Goal: Task Accomplishment & Management: Complete application form

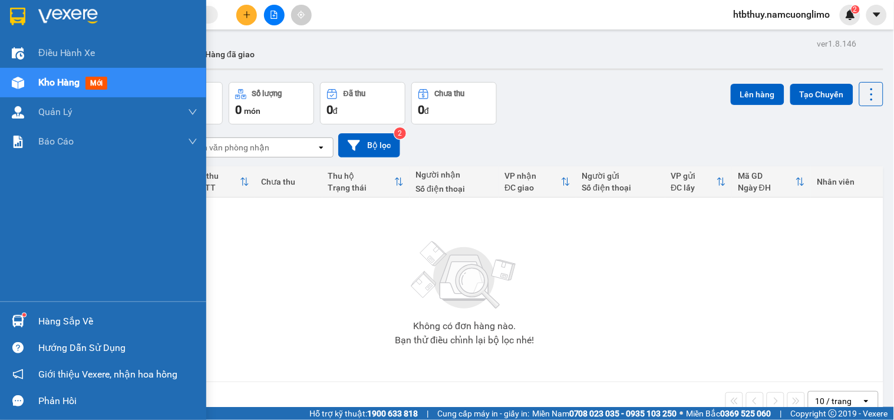
click at [9, 313] on div at bounding box center [18, 321] width 21 height 21
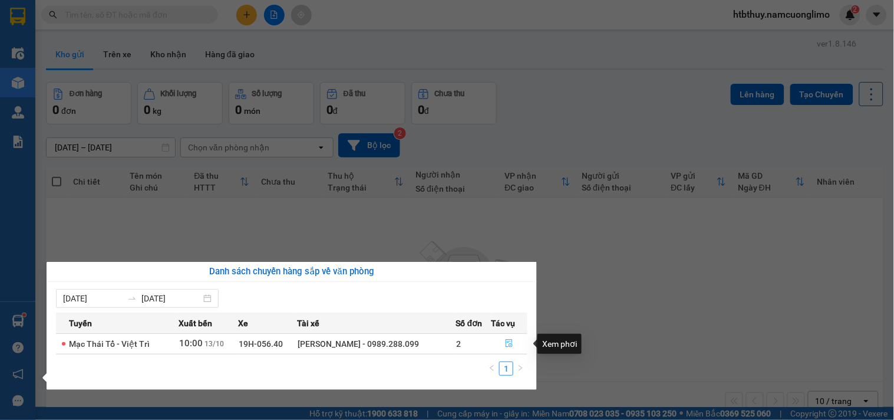
click at [508, 344] on icon "file-done" at bounding box center [509, 343] width 8 height 8
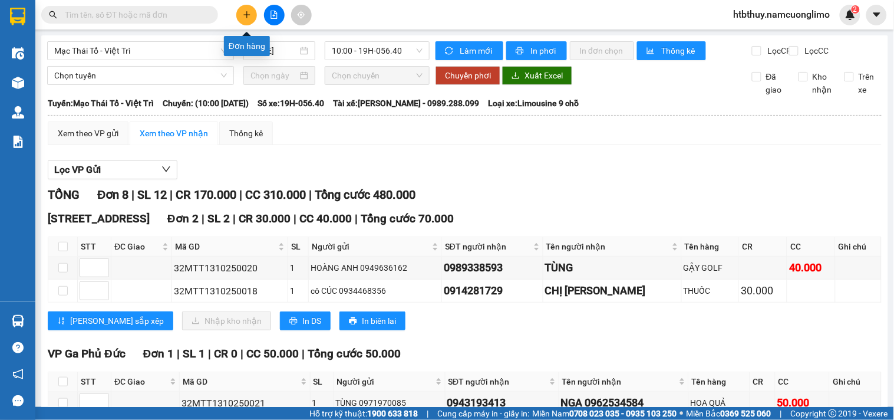
click at [246, 9] on button at bounding box center [246, 15] width 21 height 21
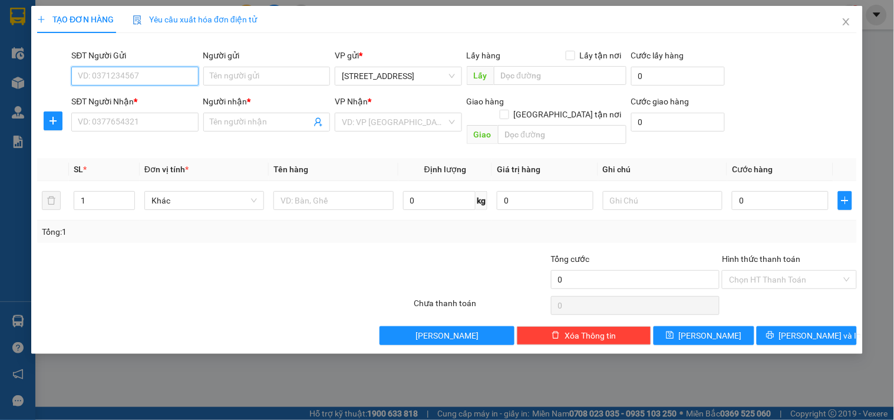
click at [154, 68] on input "SĐT Người Gửi" at bounding box center [134, 76] width 127 height 19
click at [138, 78] on input "SĐT Người Gửi" at bounding box center [134, 76] width 127 height 19
type input "0984361974"
click at [234, 74] on input "Người gửi" at bounding box center [266, 76] width 127 height 19
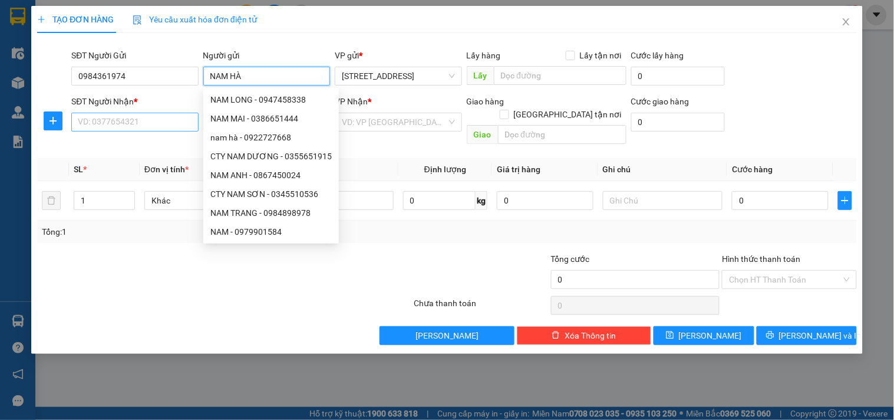
type input "NAM HÀ"
click at [134, 121] on input "SĐT Người Nhận *" at bounding box center [134, 122] width 127 height 19
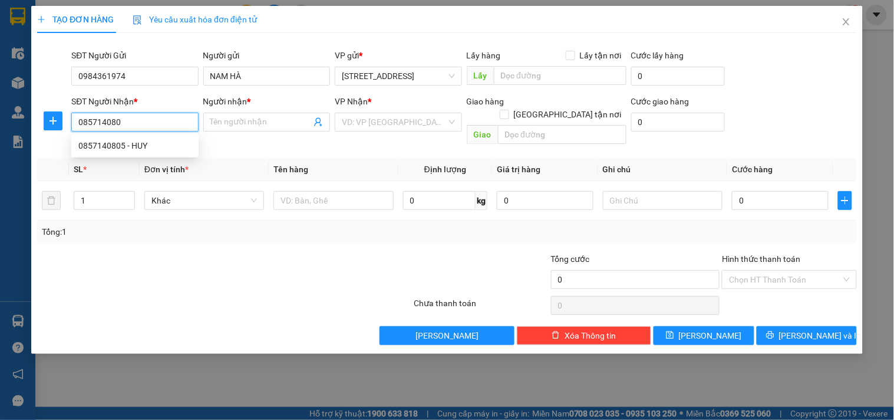
type input "0857140805"
click at [144, 143] on div "0857140805 - HUY" at bounding box center [134, 145] width 113 height 13
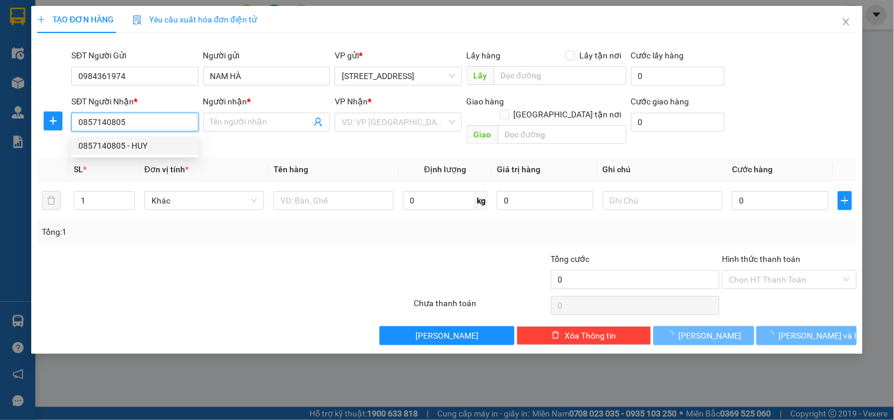
type input "HUY"
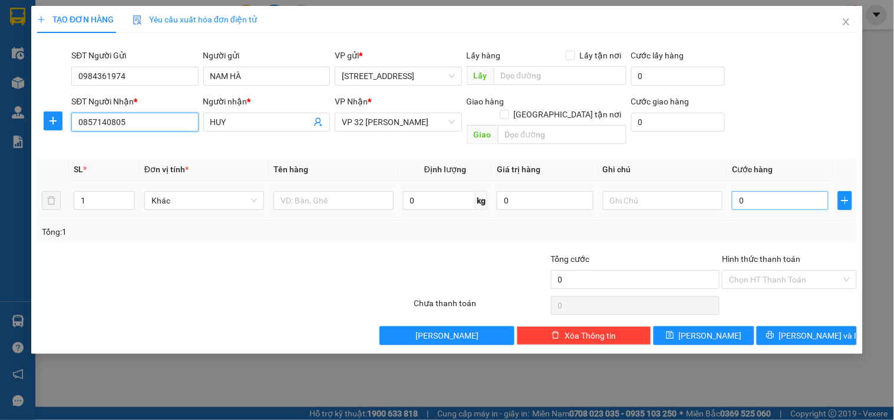
type input "0857140805"
click at [774, 191] on input "0" at bounding box center [780, 200] width 97 height 19
type input "3"
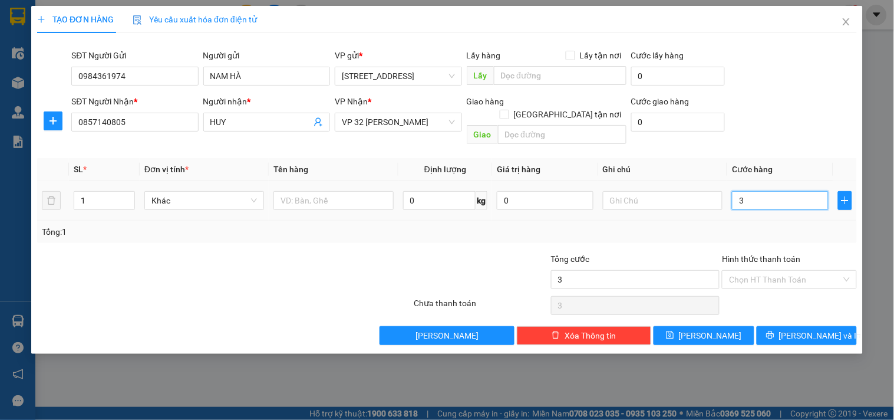
type input "30"
type input "30.000"
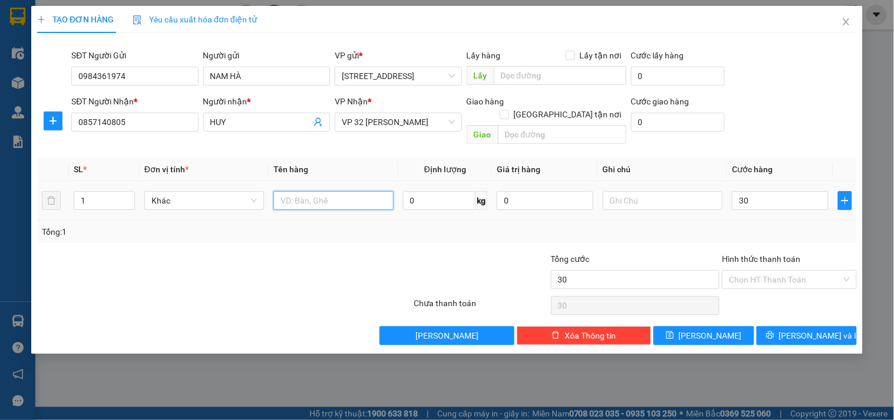
type input "30.000"
click at [328, 191] on input "text" at bounding box center [333, 200] width 120 height 19
type input "D"
type input "ĐỒ ĂN"
click at [806, 270] on input "Hình thức thanh toán" at bounding box center [785, 279] width 112 height 18
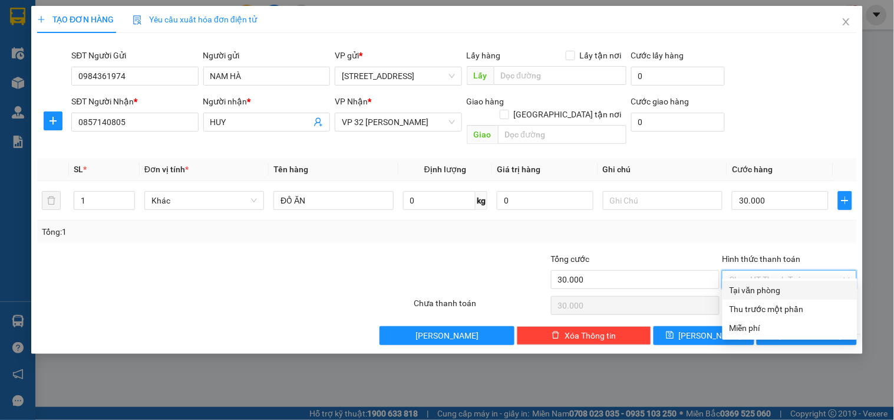
click at [775, 286] on div "Tại văn phòng" at bounding box center [789, 289] width 121 height 13
type input "0"
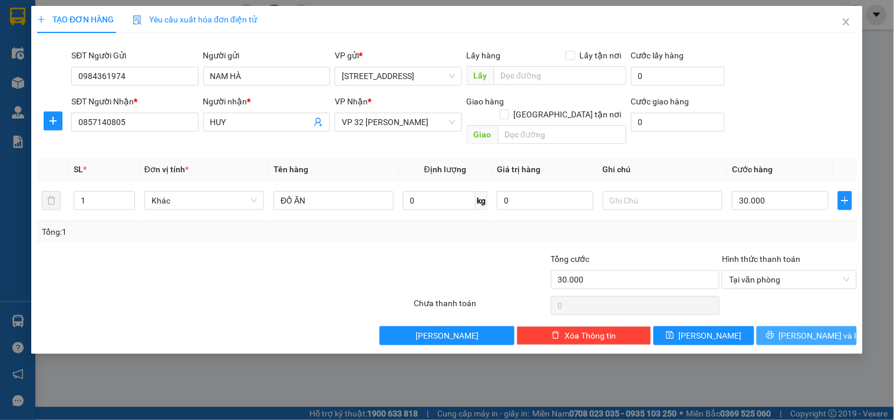
click at [802, 329] on span "[PERSON_NAME] và In" at bounding box center [820, 335] width 82 height 13
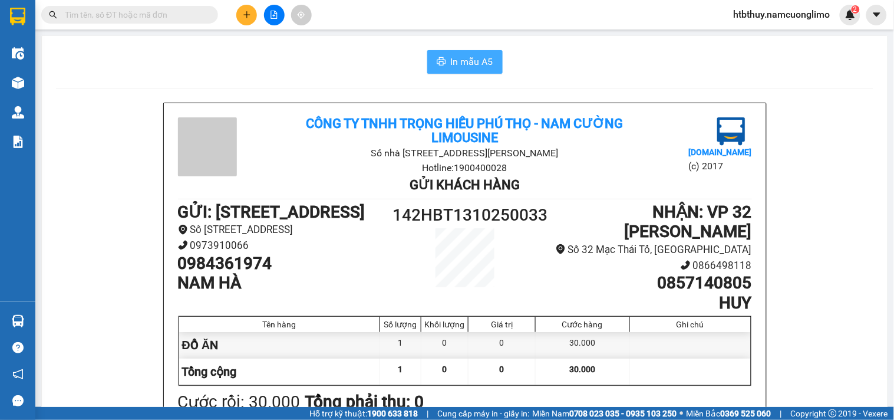
click at [451, 63] on span "In mẫu A5" at bounding box center [472, 61] width 42 height 15
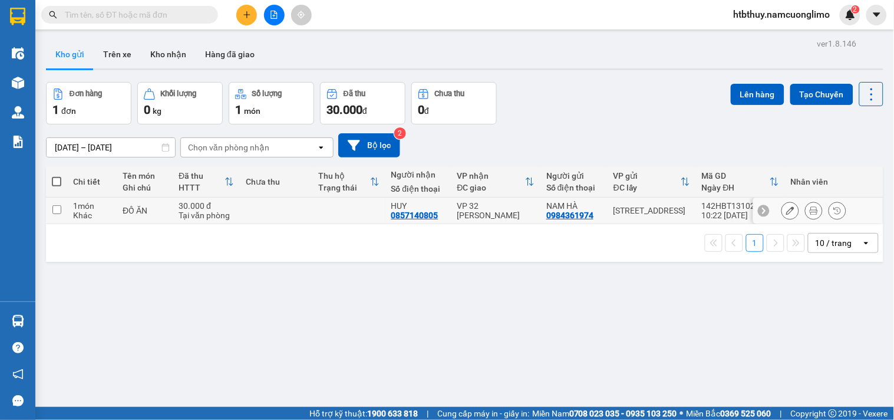
click at [57, 209] on input "checkbox" at bounding box center [56, 209] width 9 height 9
checkbox input "true"
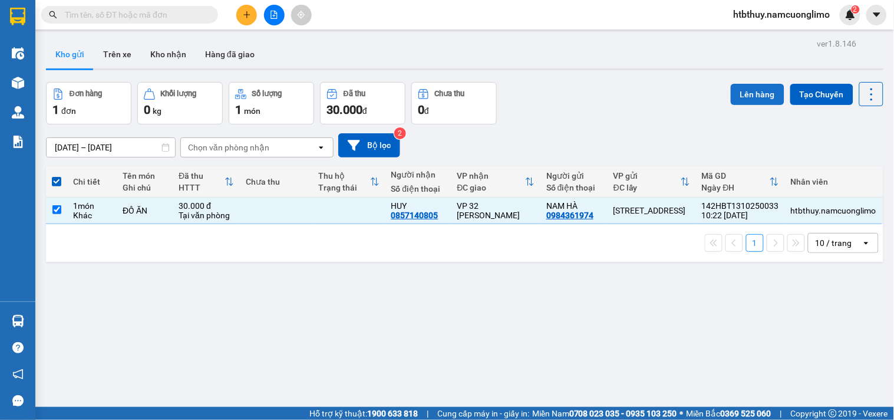
click at [733, 98] on button "Lên hàng" at bounding box center [758, 94] width 54 height 21
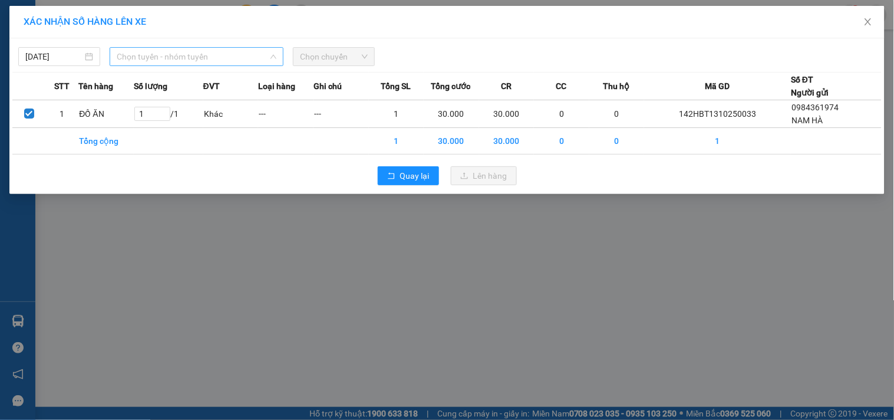
click at [204, 62] on span "Chọn tuyến - nhóm tuyến" at bounding box center [197, 57] width 160 height 18
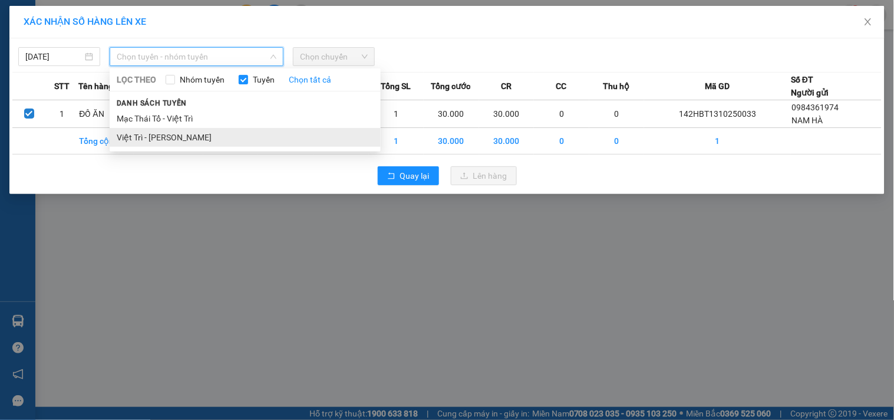
drag, startPoint x: 190, startPoint y: 137, endPoint x: 199, endPoint y: 125, distance: 15.2
click at [189, 137] on li "Việt Trì - [PERSON_NAME]" at bounding box center [245, 137] width 271 height 19
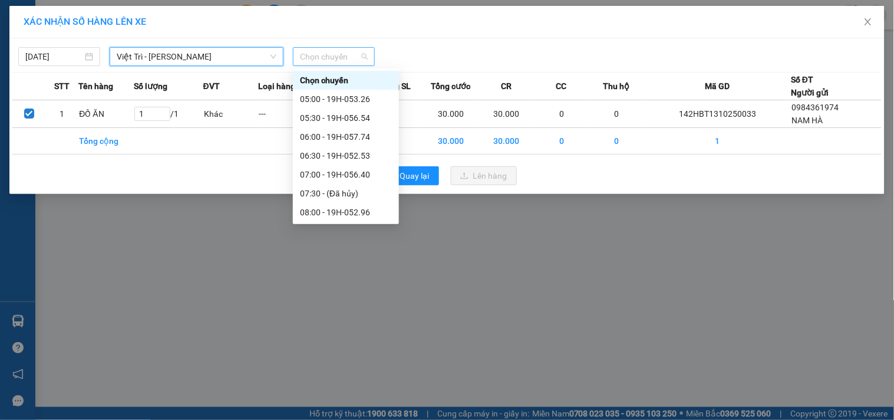
click at [339, 54] on span "Chọn chuyến" at bounding box center [334, 57] width 68 height 18
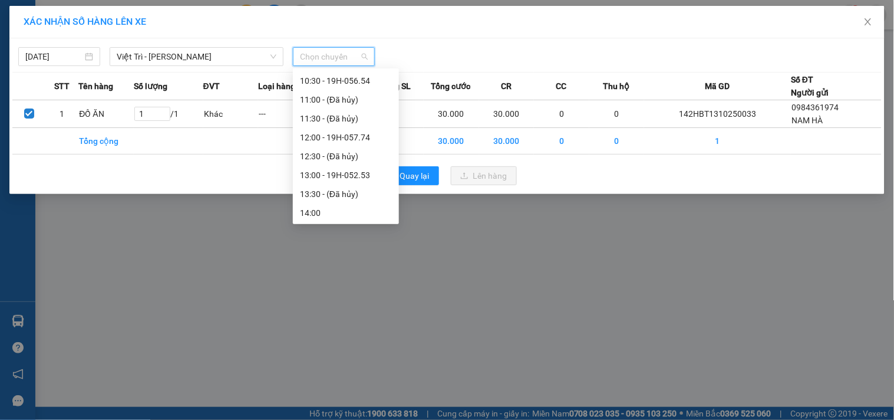
scroll to position [196, 0]
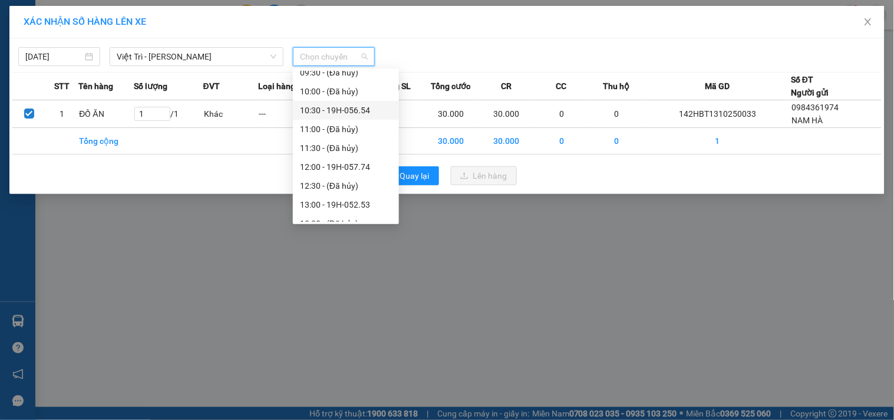
click at [343, 109] on div "10:30 - 19H-056.54" at bounding box center [346, 110] width 92 height 13
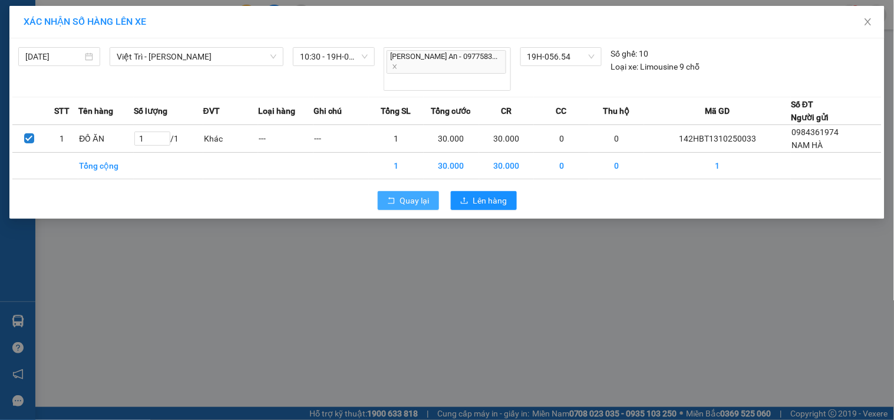
click at [407, 194] on span "Quay lại" at bounding box center [414, 200] width 29 height 13
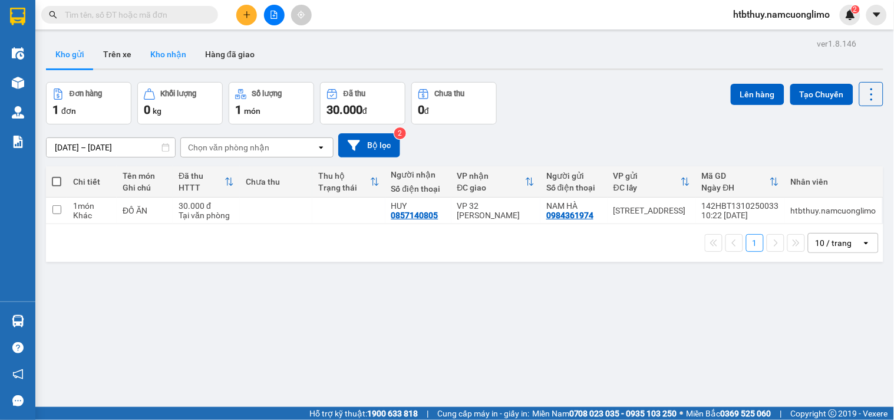
click at [173, 56] on button "Kho nhận" at bounding box center [168, 54] width 55 height 28
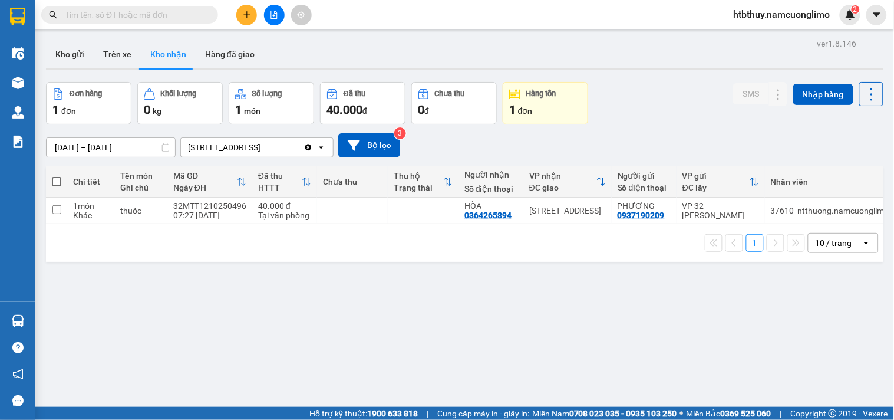
click at [163, 14] on input "text" at bounding box center [134, 14] width 139 height 13
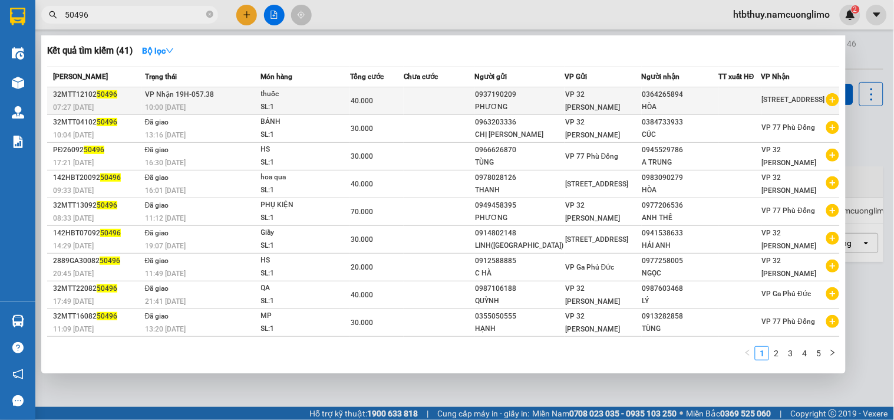
type input "50496"
click at [341, 95] on div "thuốc" at bounding box center [305, 94] width 88 height 13
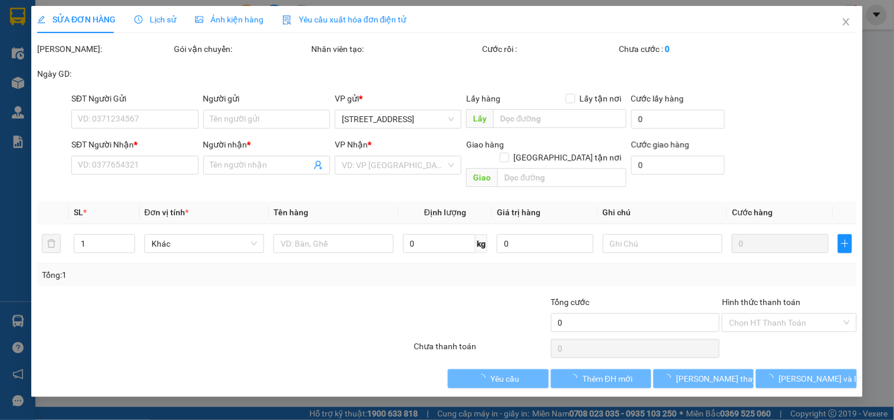
type input "0937190209"
type input "PHƯƠNG"
type input "0364265894"
type input "HÒA"
type input "40.000"
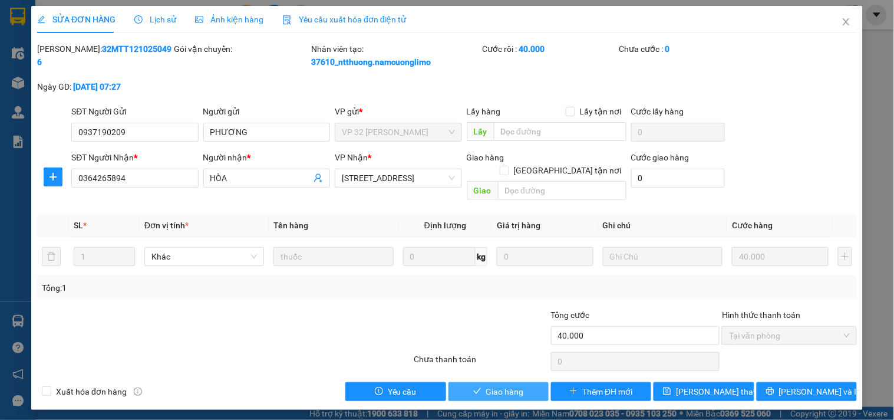
click at [497, 385] on span "Giao hàng" at bounding box center [505, 391] width 38 height 13
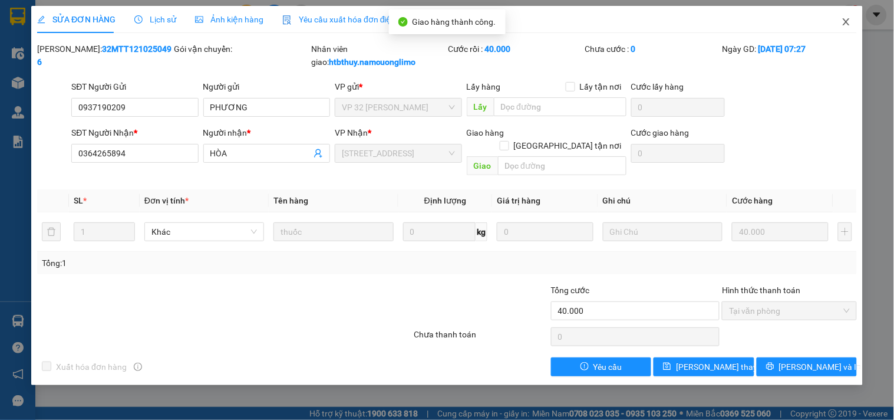
click at [845, 22] on icon "close" at bounding box center [846, 21] width 6 height 7
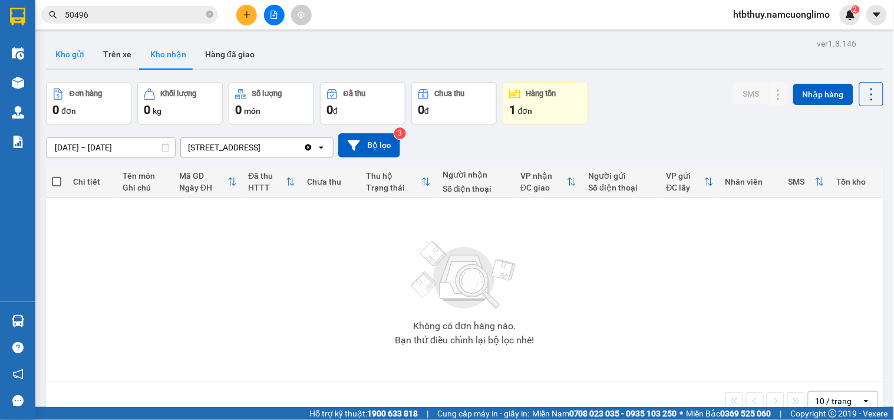
click at [66, 52] on button "Kho gửi" at bounding box center [70, 54] width 48 height 28
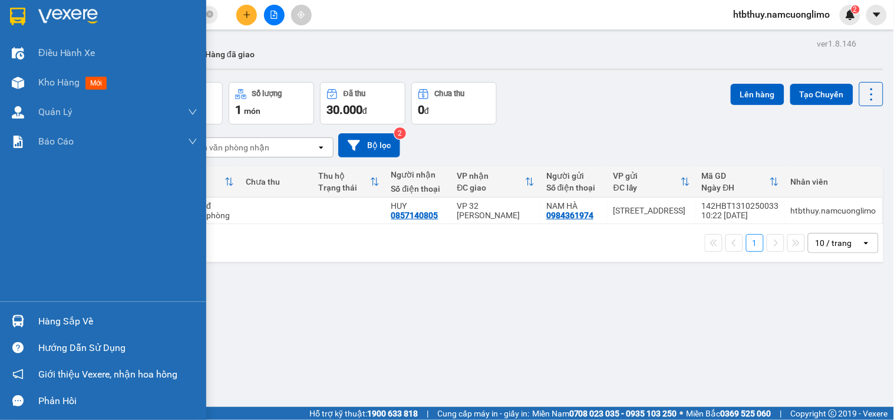
click at [47, 319] on div "Hàng sắp về" at bounding box center [117, 321] width 159 height 18
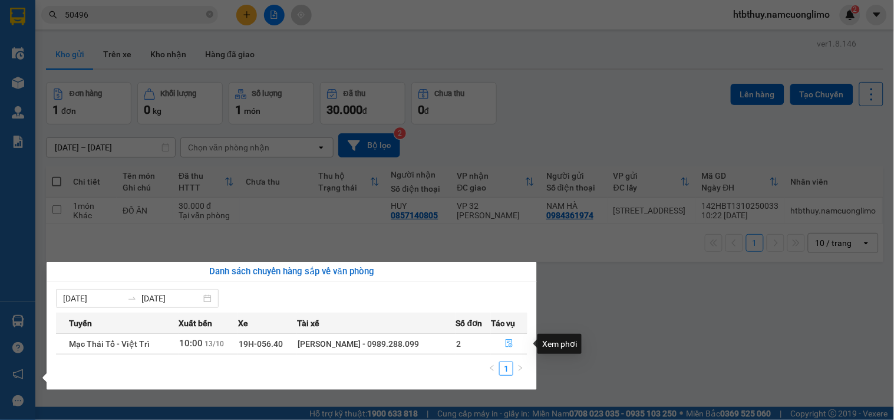
click at [510, 338] on button "button" at bounding box center [508, 343] width 35 height 19
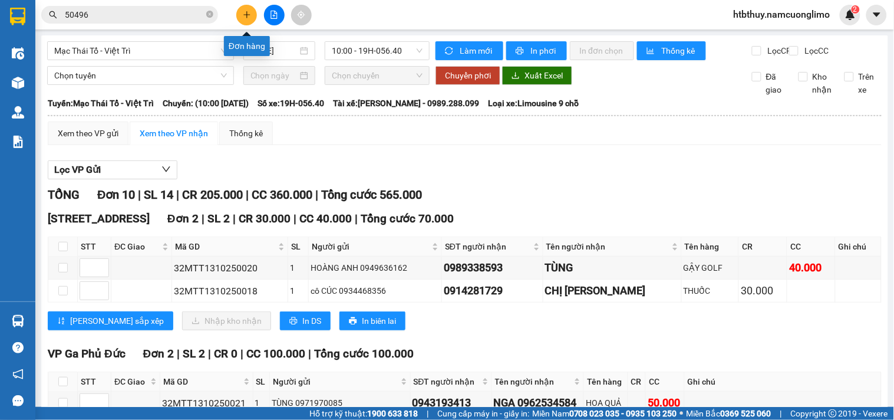
click at [246, 12] on icon "plus" at bounding box center [247, 15] width 8 height 8
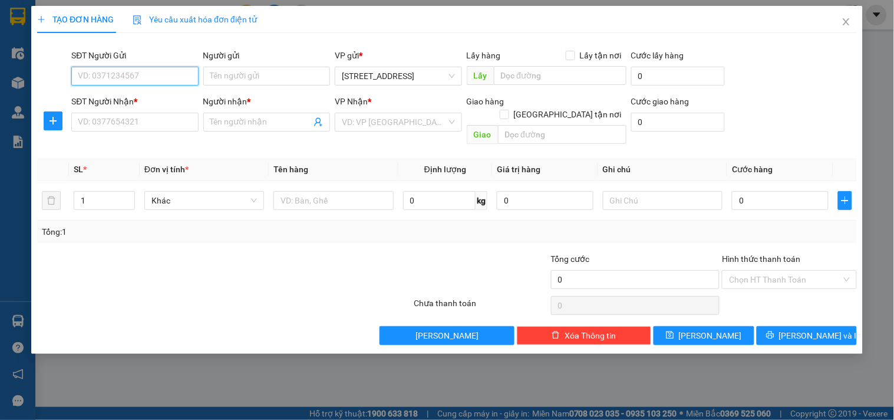
click at [169, 74] on input "SĐT Người Gửi" at bounding box center [134, 76] width 127 height 19
type input "0974951419"
click at [138, 99] on div "0974951419 - [GEOGRAPHIC_DATA]" at bounding box center [144, 99] width 133 height 13
type input "[PERSON_NAME]"
type input "0974951419"
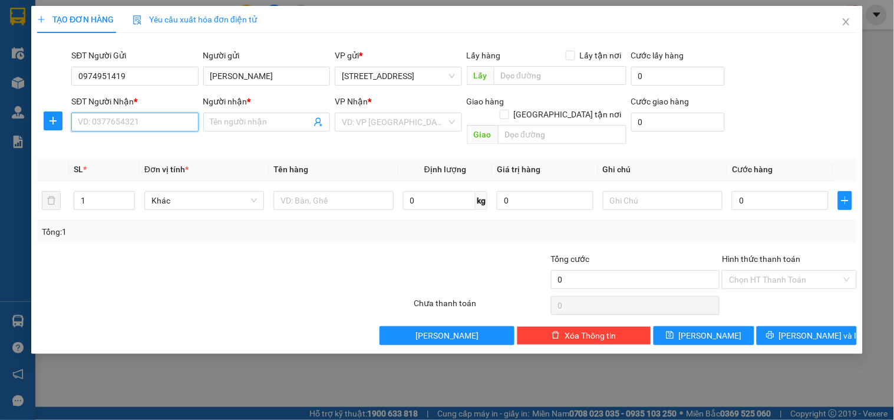
click at [146, 124] on input "SĐT Người Nhận *" at bounding box center [134, 122] width 127 height 19
click at [130, 146] on div "0919992686 - [GEOGRAPHIC_DATA]" at bounding box center [144, 145] width 133 height 13
type input "0919992686"
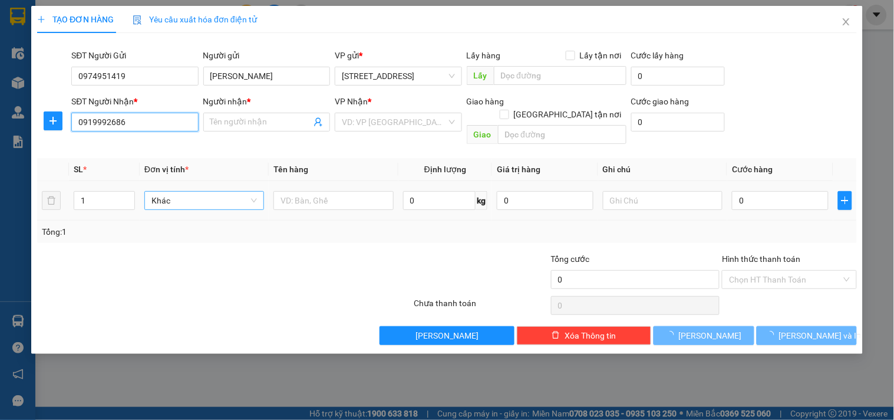
type input "Chị Trang"
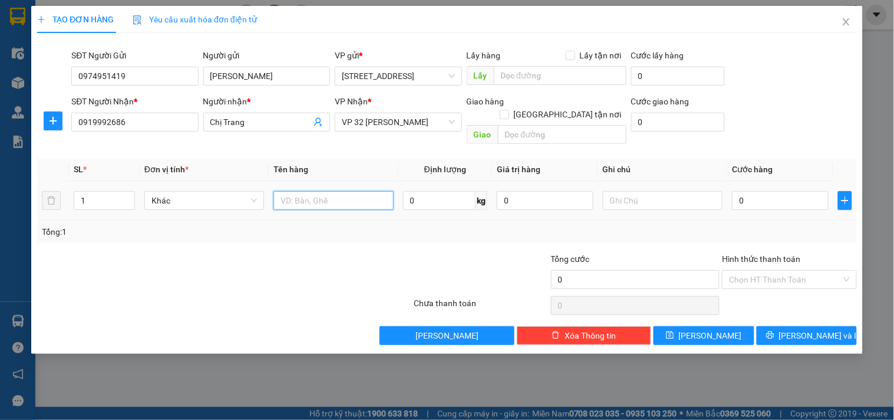
click at [320, 191] on input "text" at bounding box center [333, 200] width 120 height 19
type input "TRỨNG DỄ VỠ NHẸ TAY"
click at [778, 191] on input "0" at bounding box center [780, 200] width 97 height 19
type input "3"
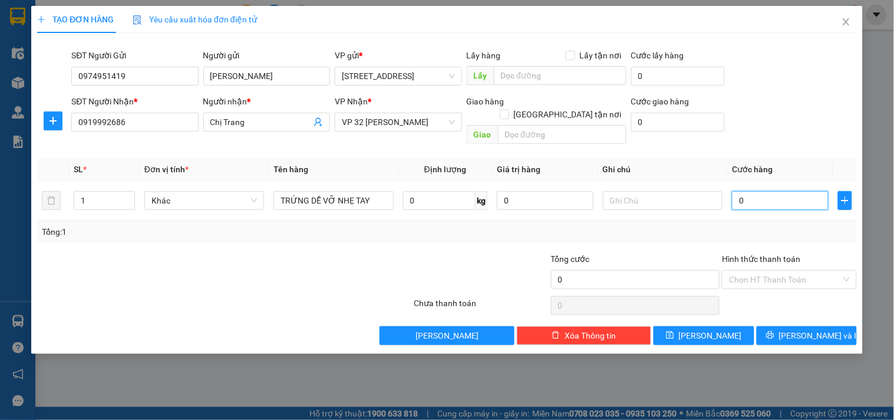
type input "3"
type input "30"
type input "30.000"
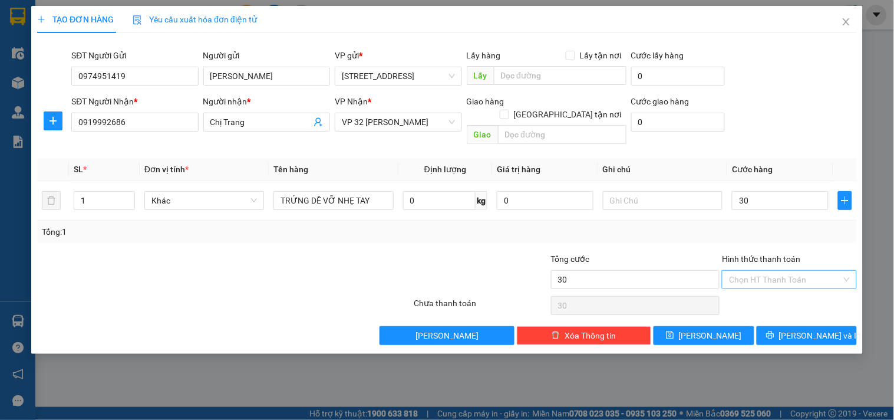
type input "30.000"
click at [765, 270] on input "Hình thức thanh toán" at bounding box center [785, 279] width 112 height 18
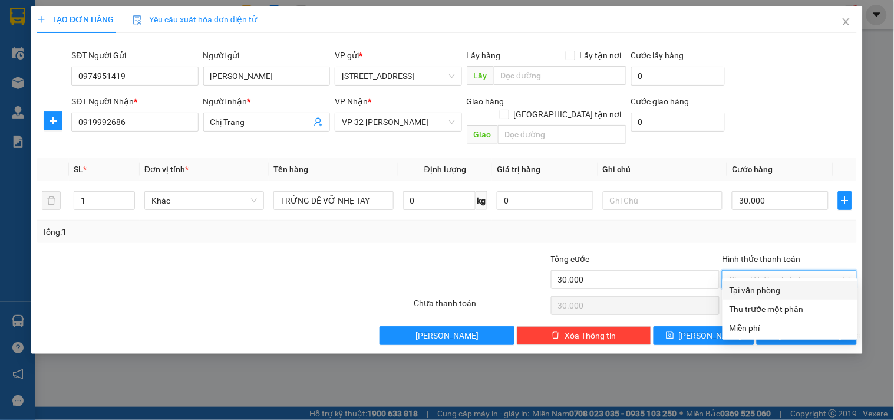
click at [769, 287] on div "Tại văn phòng" at bounding box center [789, 289] width 121 height 13
type input "0"
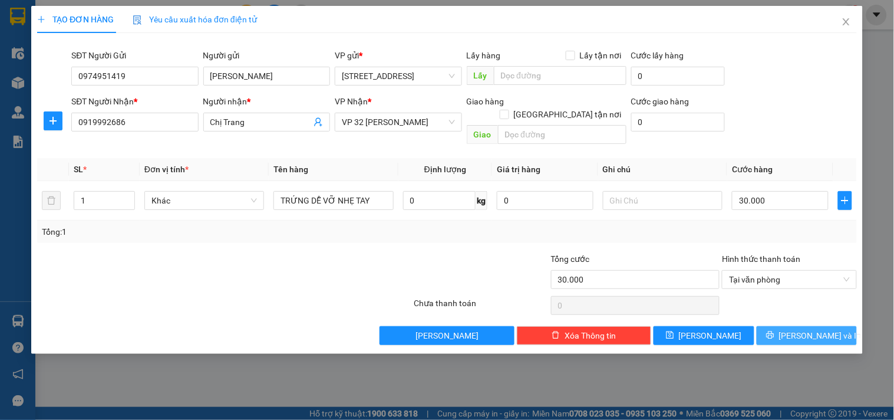
click at [816, 329] on span "[PERSON_NAME] và In" at bounding box center [820, 335] width 82 height 13
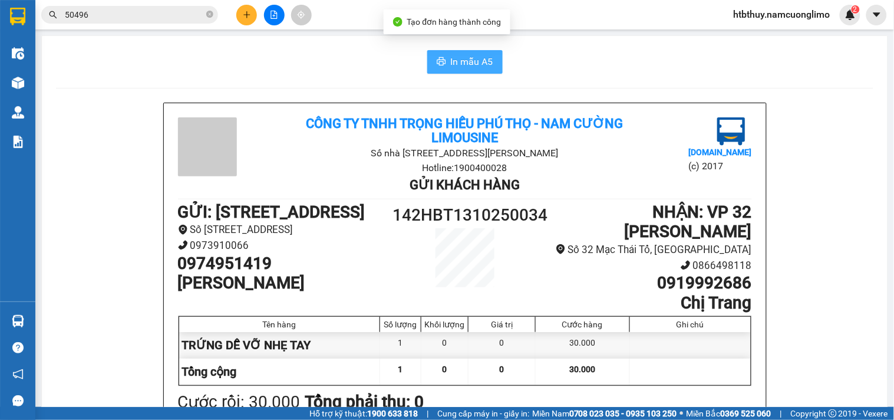
click at [461, 59] on span "In mẫu A5" at bounding box center [472, 61] width 42 height 15
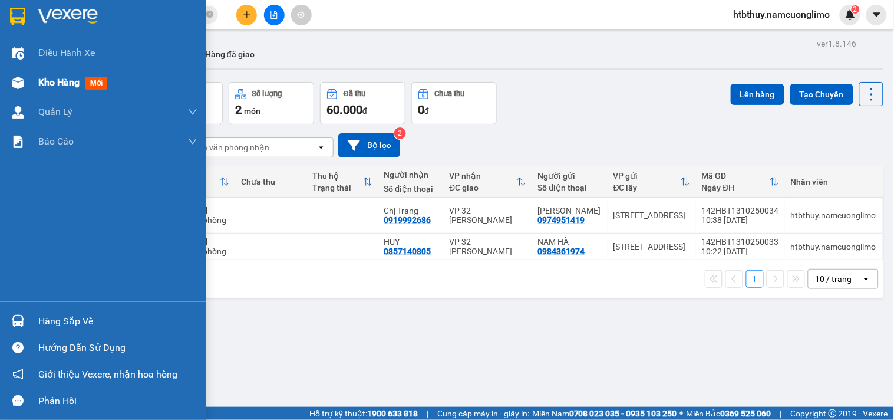
click at [62, 81] on span "Kho hàng" at bounding box center [58, 82] width 41 height 11
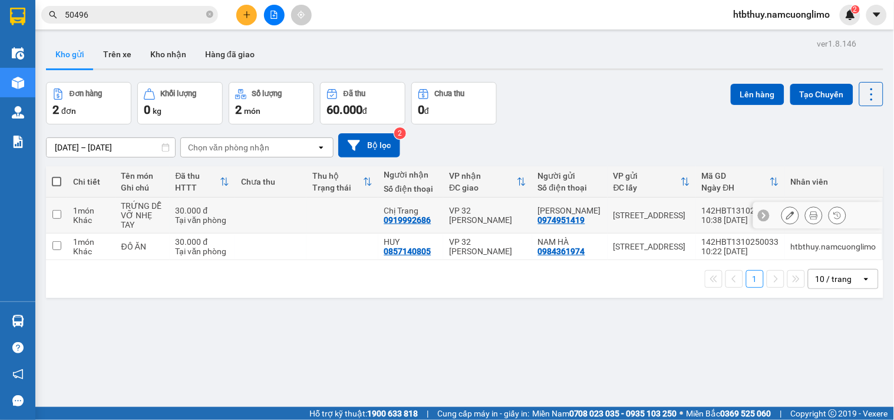
click at [59, 210] on input "checkbox" at bounding box center [56, 214] width 9 height 9
checkbox input "true"
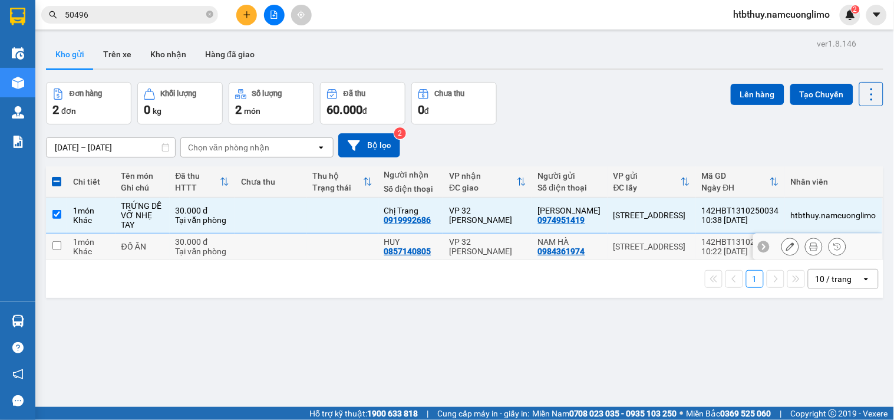
click at [60, 242] on input "checkbox" at bounding box center [56, 245] width 9 height 9
checkbox input "true"
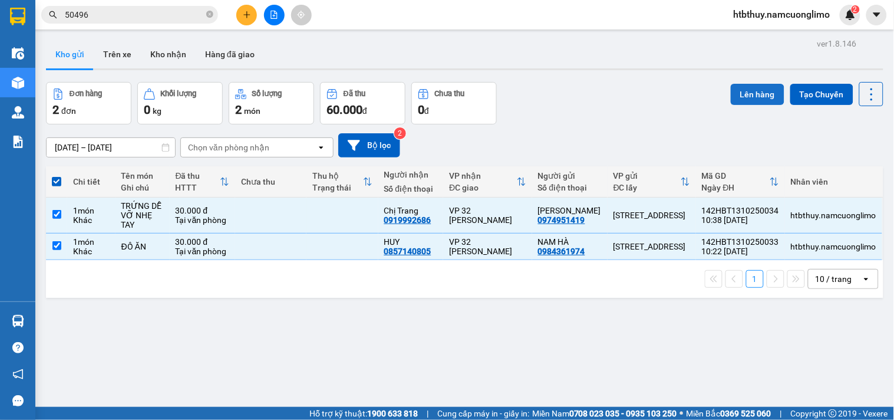
click at [744, 92] on button "Lên hàng" at bounding box center [758, 94] width 54 height 21
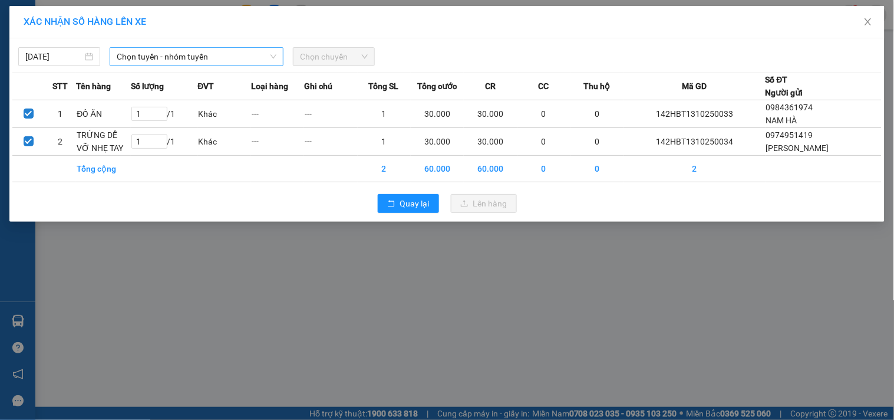
click at [238, 57] on span "Chọn tuyến - nhóm tuyến" at bounding box center [197, 57] width 160 height 18
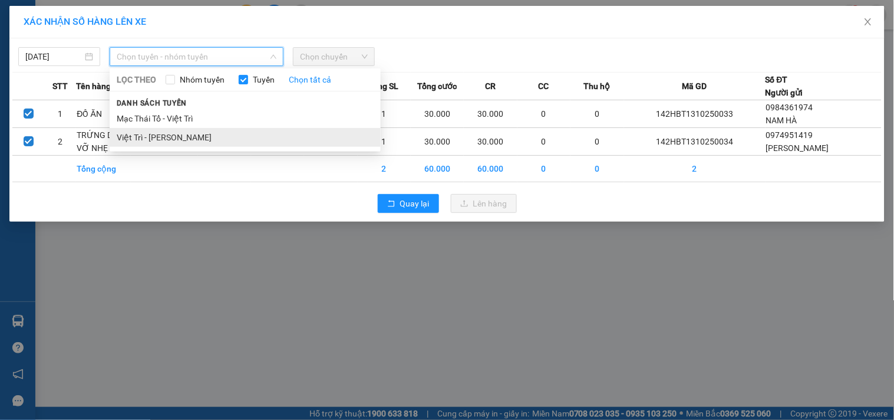
click at [190, 133] on li "Việt Trì - [PERSON_NAME]" at bounding box center [245, 137] width 271 height 19
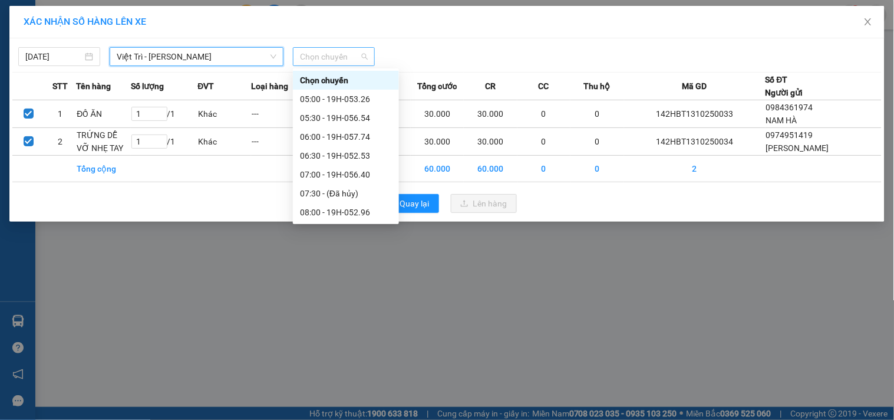
click at [355, 55] on span "Chọn chuyến" at bounding box center [334, 57] width 68 height 18
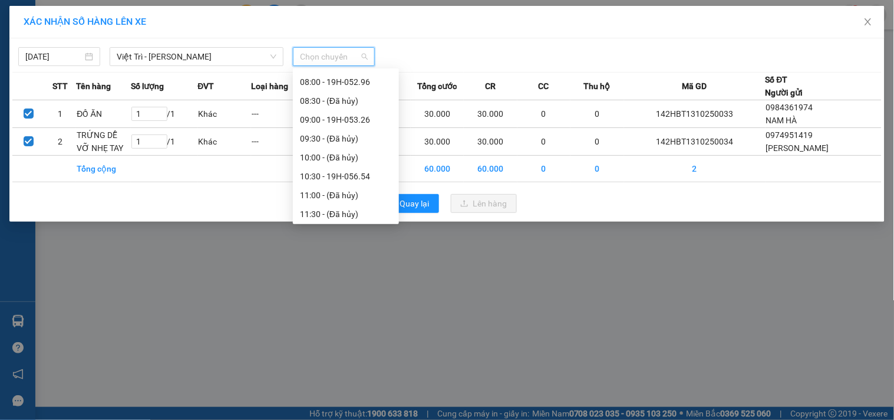
scroll to position [131, 0]
click at [355, 173] on div "10:30 - 19H-056.54" at bounding box center [346, 175] width 92 height 13
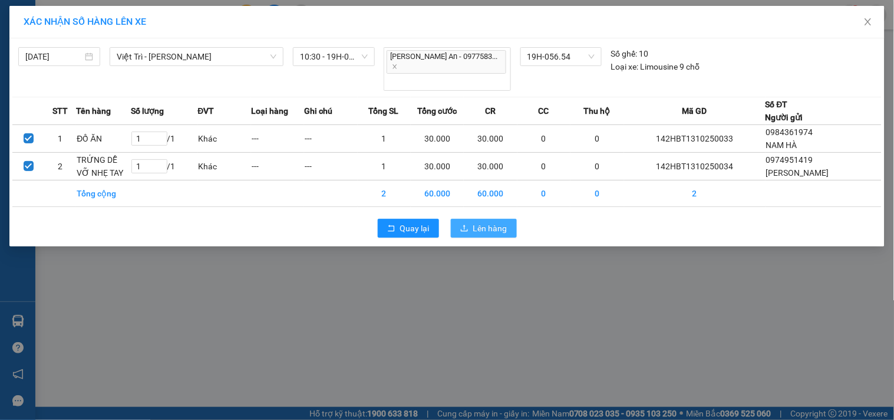
click at [480, 222] on span "Lên hàng" at bounding box center [490, 228] width 34 height 13
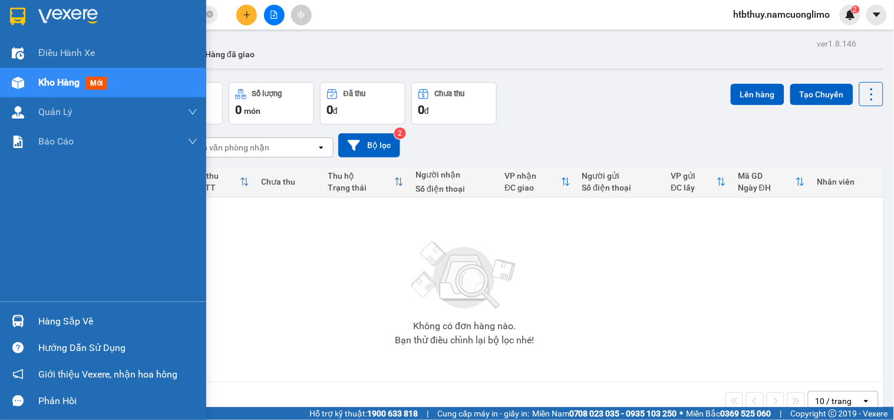
click at [38, 322] on div "Hàng sắp về" at bounding box center [117, 321] width 159 height 18
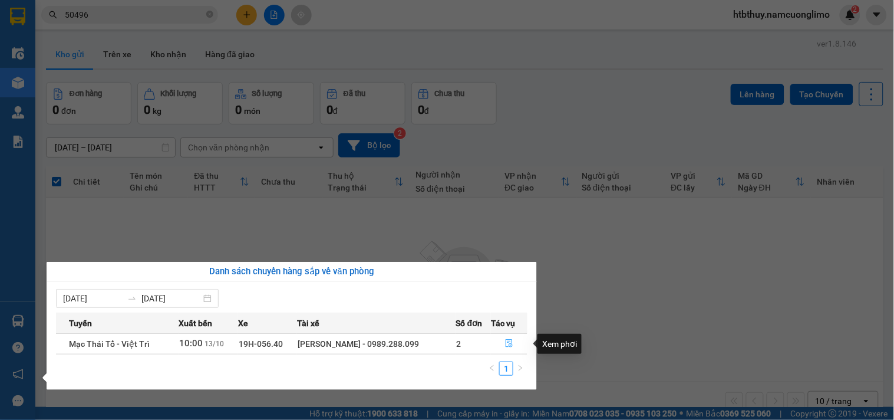
click at [507, 345] on icon "file-done" at bounding box center [509, 343] width 8 height 8
